Goal: Check status

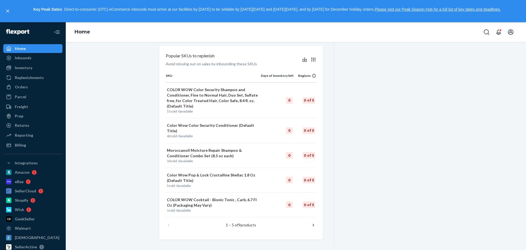
scroll to position [262, 0]
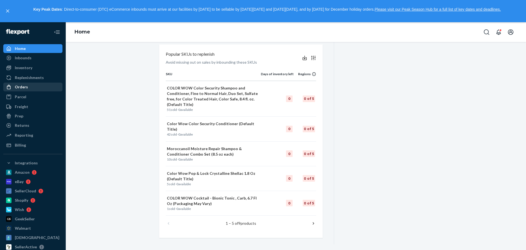
click at [42, 85] on div "Orders" at bounding box center [33, 87] width 58 height 8
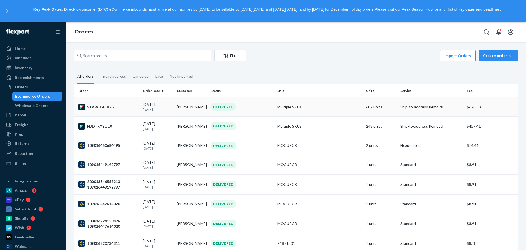
click at [234, 107] on div "DELIVERED" at bounding box center [223, 106] width 25 height 7
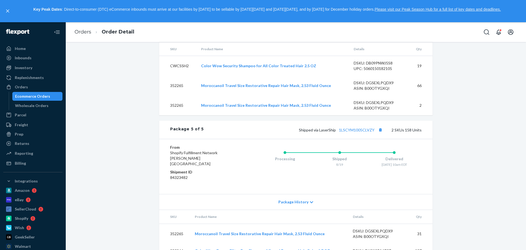
scroll to position [792, 0]
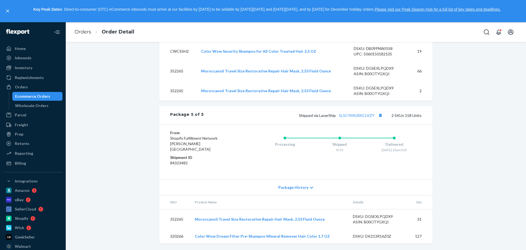
click at [84, 33] on link "Orders" at bounding box center [83, 32] width 17 height 6
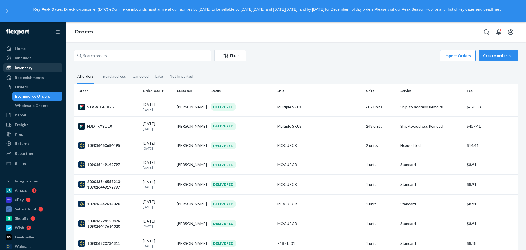
click at [45, 68] on div "Inventory" at bounding box center [33, 68] width 58 height 8
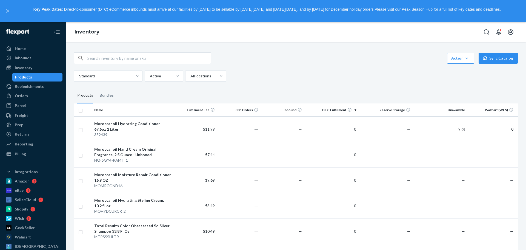
click at [353, 110] on th "DTC Fulfillment" at bounding box center [331, 109] width 54 height 13
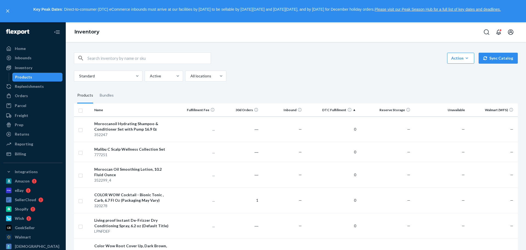
click at [353, 110] on th "DTC Fulfillment" at bounding box center [331, 109] width 54 height 13
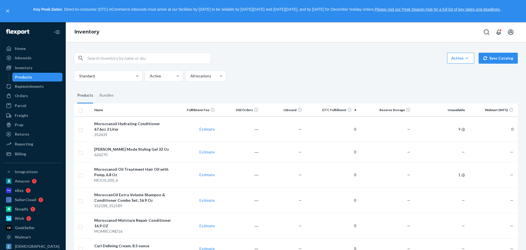
click at [453, 108] on th "Unavailable" at bounding box center [440, 109] width 54 height 13
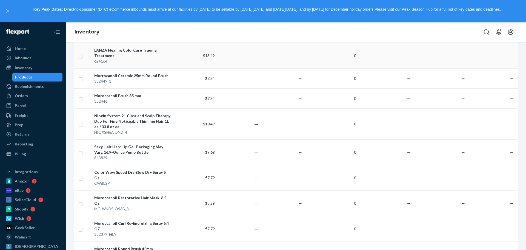
scroll to position [1708, 0]
